Goal: Transaction & Acquisition: Download file/media

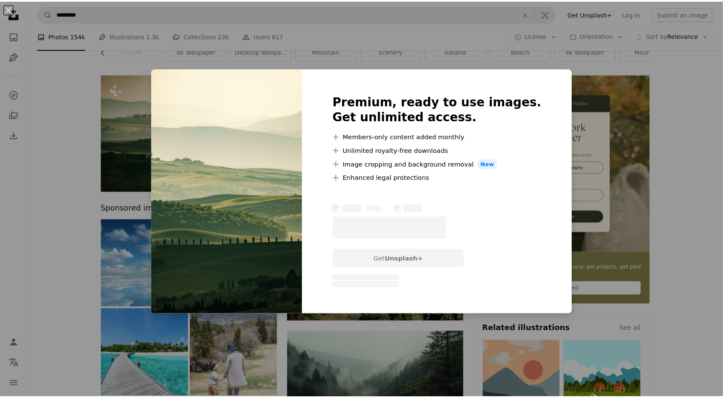
scroll to position [0, 227]
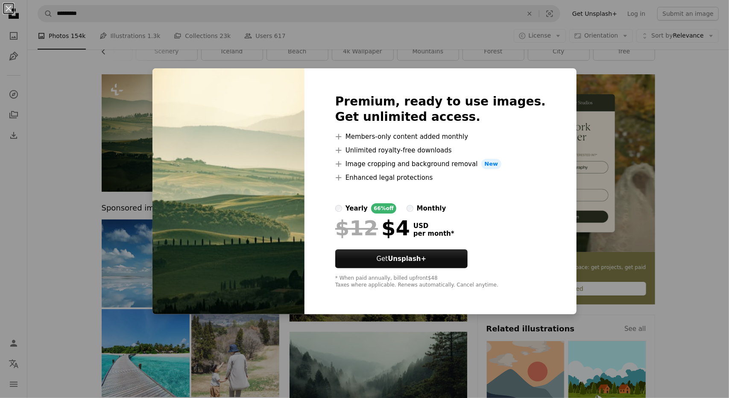
click at [94, 199] on div "An X shape Premium, ready to use images. Get unlimited access. A plus sign Memb…" at bounding box center [364, 199] width 729 height 398
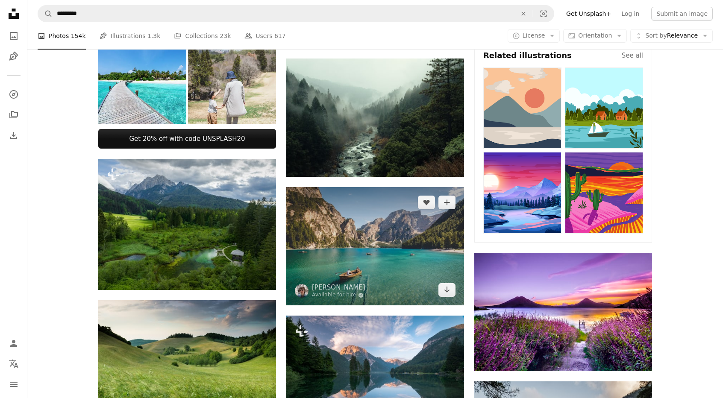
scroll to position [427, 0]
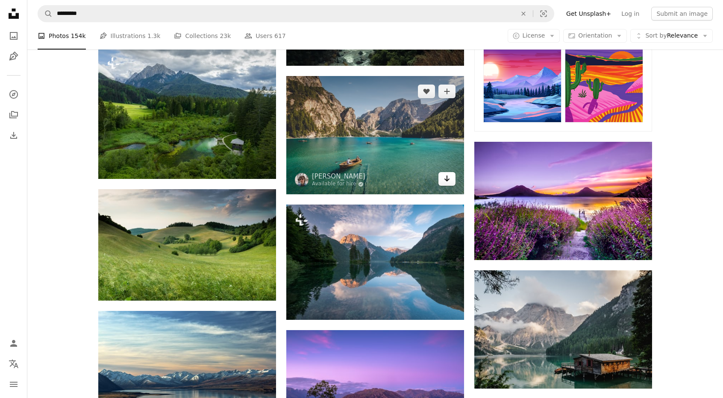
click at [449, 180] on icon "Arrow pointing down" at bounding box center [446, 178] width 7 height 10
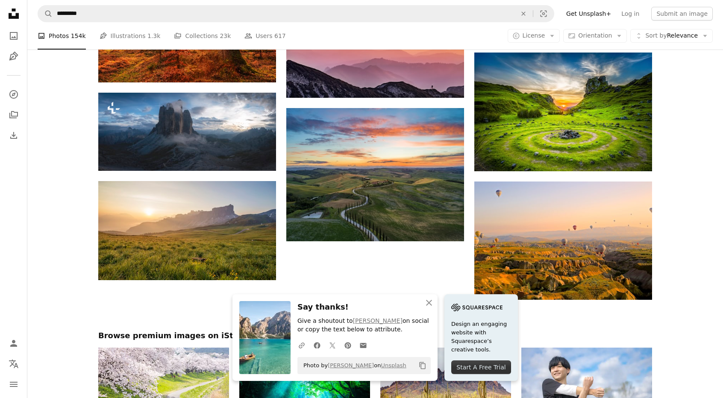
scroll to position [940, 0]
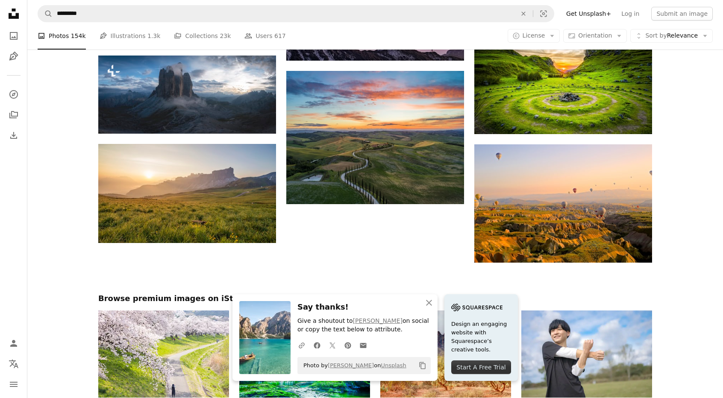
click at [690, 263] on div at bounding box center [375, 278] width 696 height 31
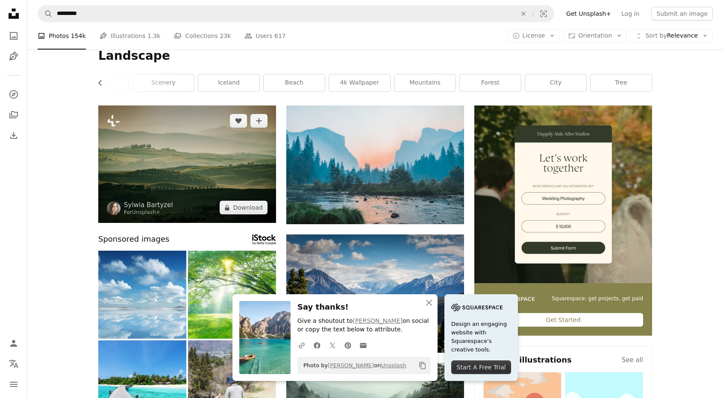
scroll to position [0, 0]
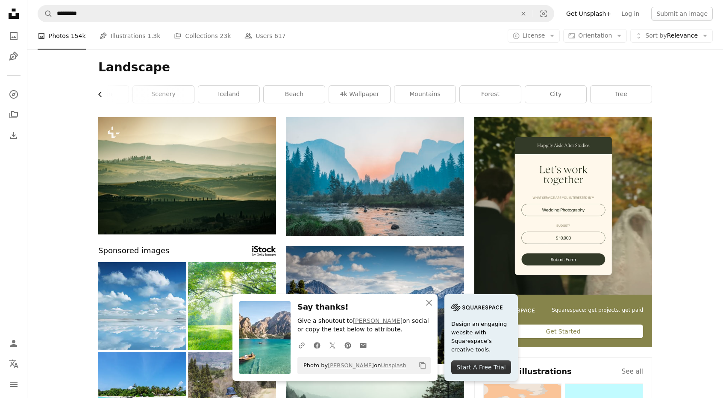
click at [104, 93] on icon "Chevron left" at bounding box center [100, 94] width 9 height 9
click at [103, 93] on icon "Chevron left" at bounding box center [100, 94] width 9 height 9
click at [103, 93] on link "nature" at bounding box center [129, 94] width 61 height 17
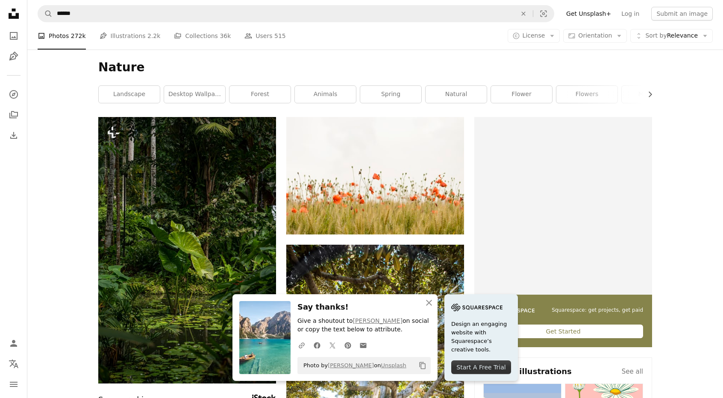
click at [112, 64] on h1 "Nature" at bounding box center [375, 67] width 554 height 15
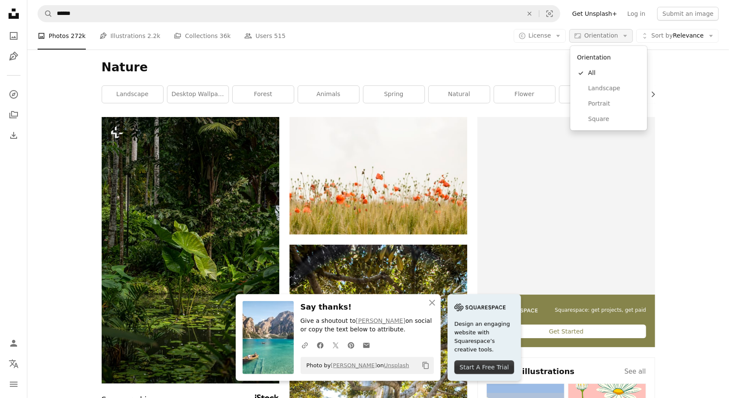
click at [616, 37] on span "Orientation" at bounding box center [601, 35] width 34 height 7
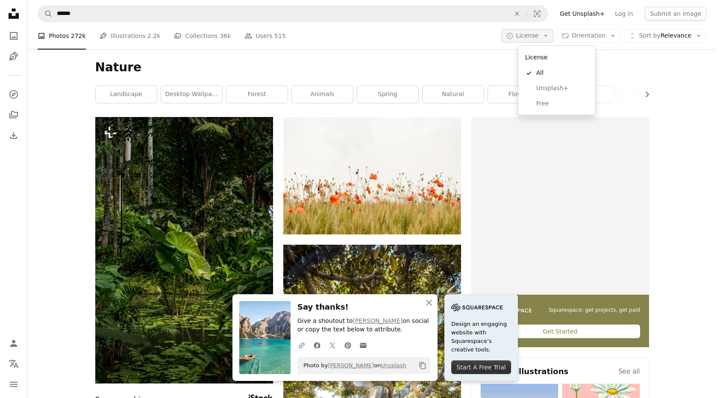
click at [549, 35] on icon "Arrow down" at bounding box center [546, 36] width 8 height 8
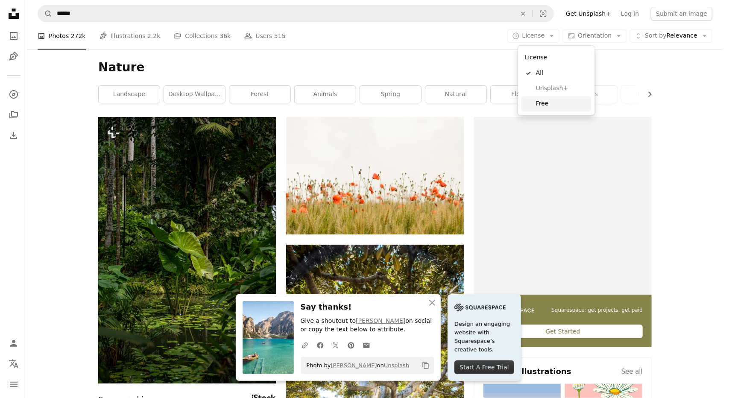
click at [548, 99] on link "Free" at bounding box center [557, 103] width 70 height 15
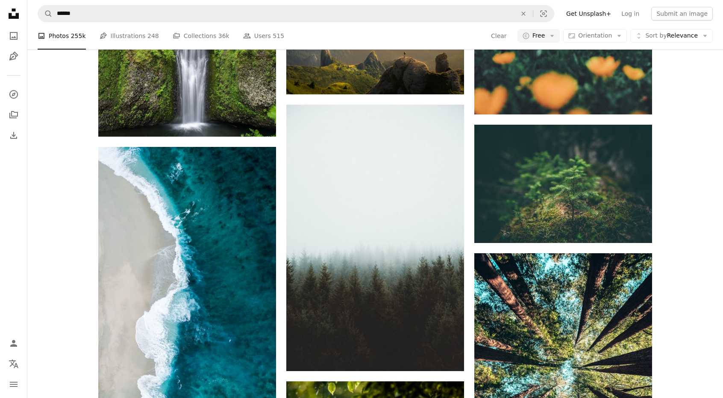
scroll to position [641, 0]
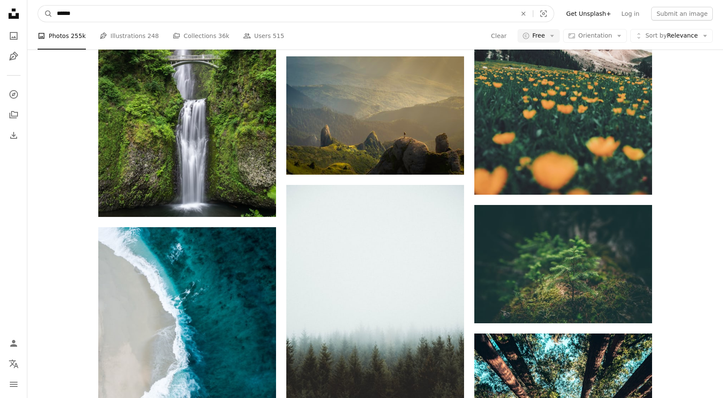
drag, startPoint x: 80, startPoint y: 16, endPoint x: 53, endPoint y: 10, distance: 27.9
click at [53, 10] on input "******" at bounding box center [283, 14] width 461 height 16
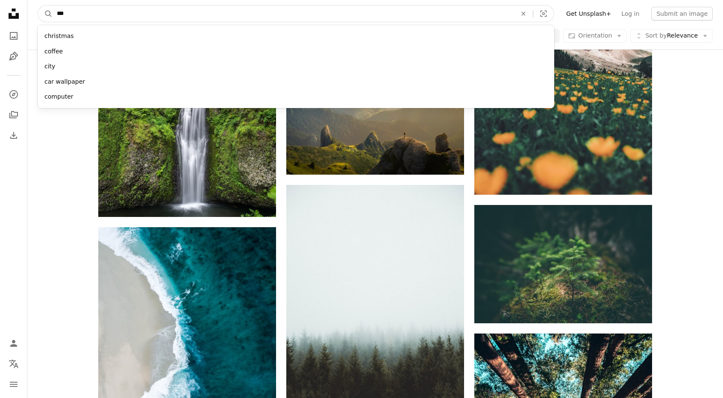
type input "****"
click button "A magnifying glass" at bounding box center [45, 14] width 15 height 16
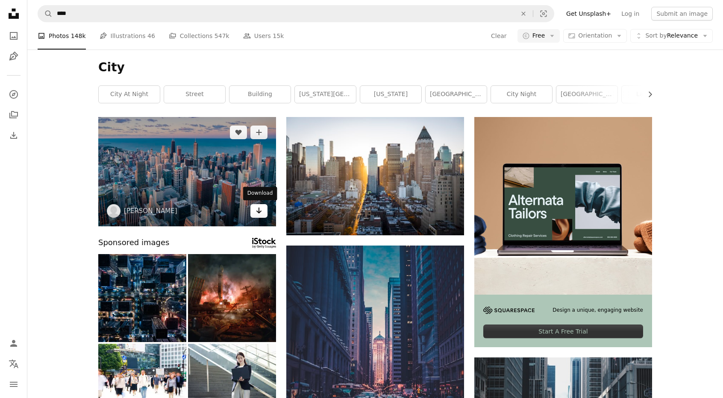
click at [261, 209] on icon "Arrow pointing down" at bounding box center [258, 210] width 7 height 10
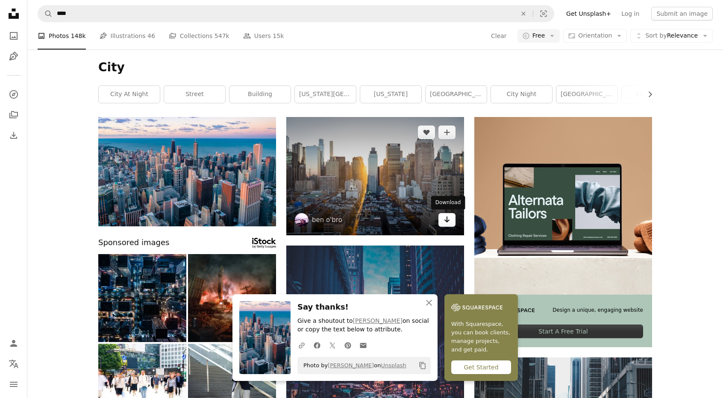
click at [446, 221] on icon "Download" at bounding box center [447, 220] width 6 height 6
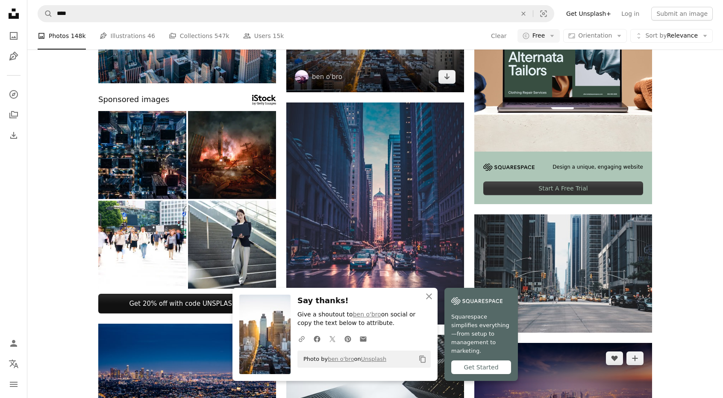
scroll to position [214, 0]
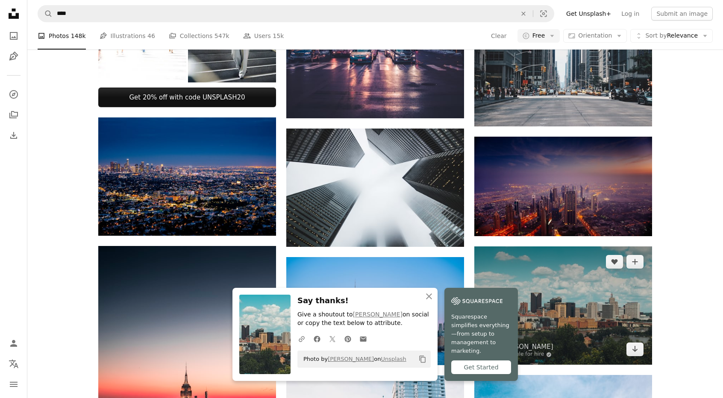
scroll to position [427, 0]
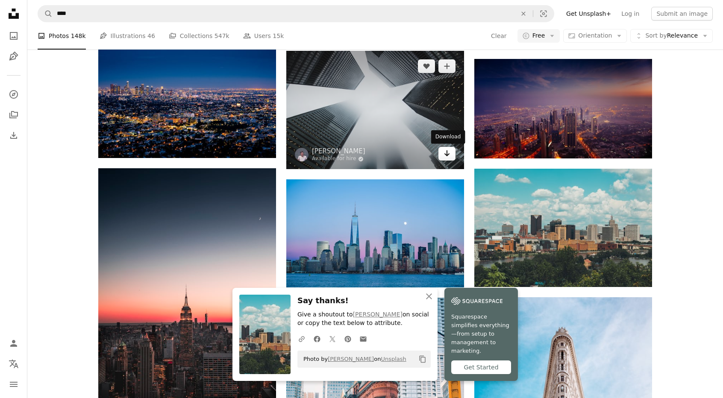
click at [442, 153] on link "Arrow pointing down" at bounding box center [446, 154] width 17 height 14
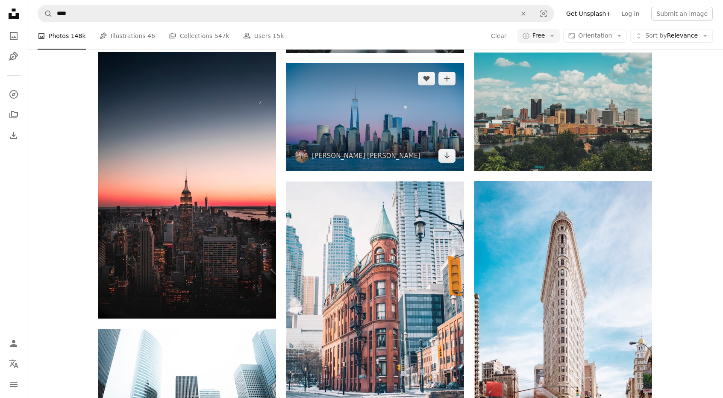
scroll to position [513, 0]
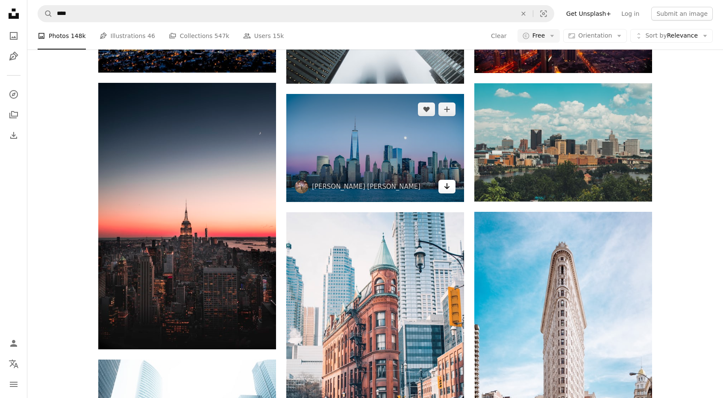
click at [449, 184] on icon "Arrow pointing down" at bounding box center [446, 186] width 7 height 10
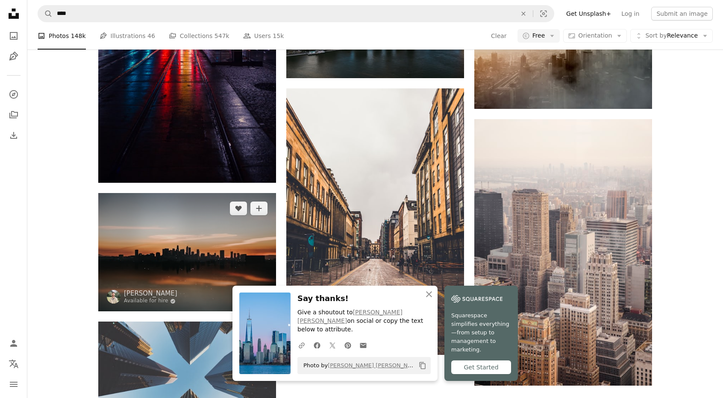
scroll to position [1111, 0]
